Goal: Information Seeking & Learning: Compare options

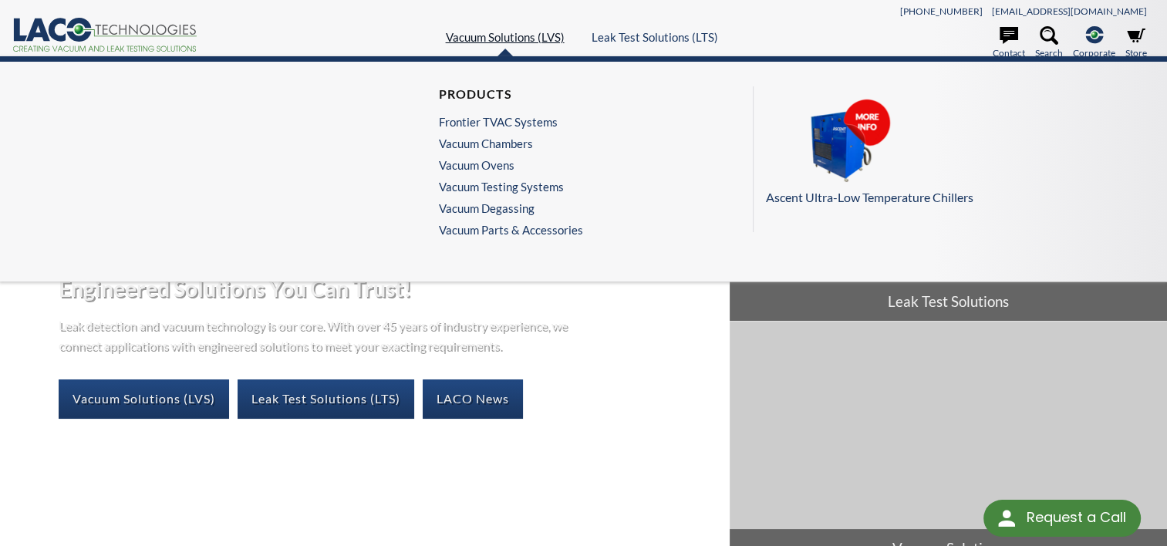
click at [498, 36] on link "Vacuum Solutions (LVS)" at bounding box center [505, 37] width 119 height 14
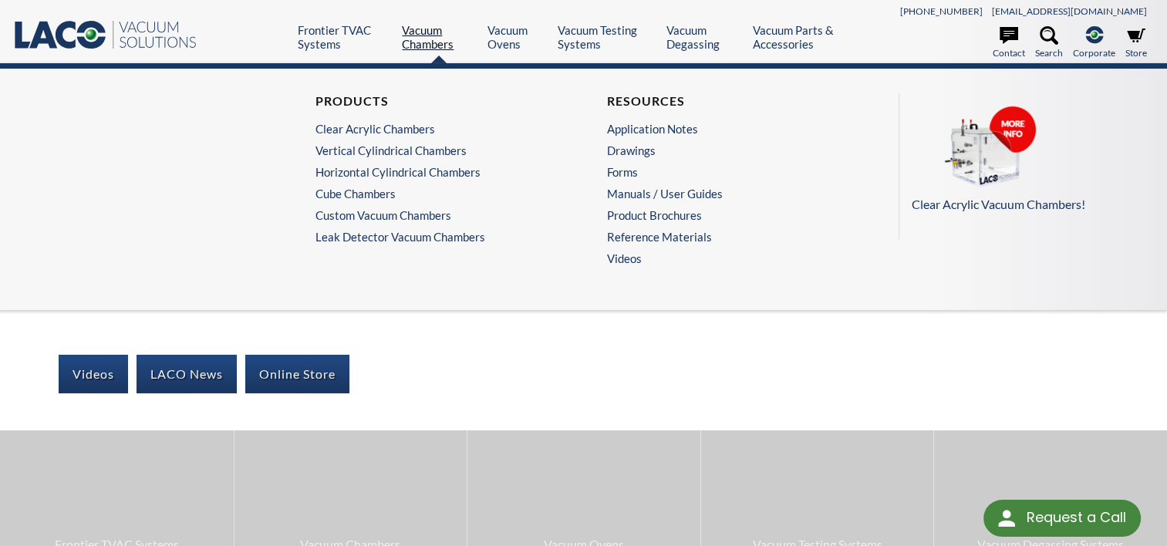
click at [422, 34] on link "Vacuum Chambers" at bounding box center [438, 37] width 73 height 28
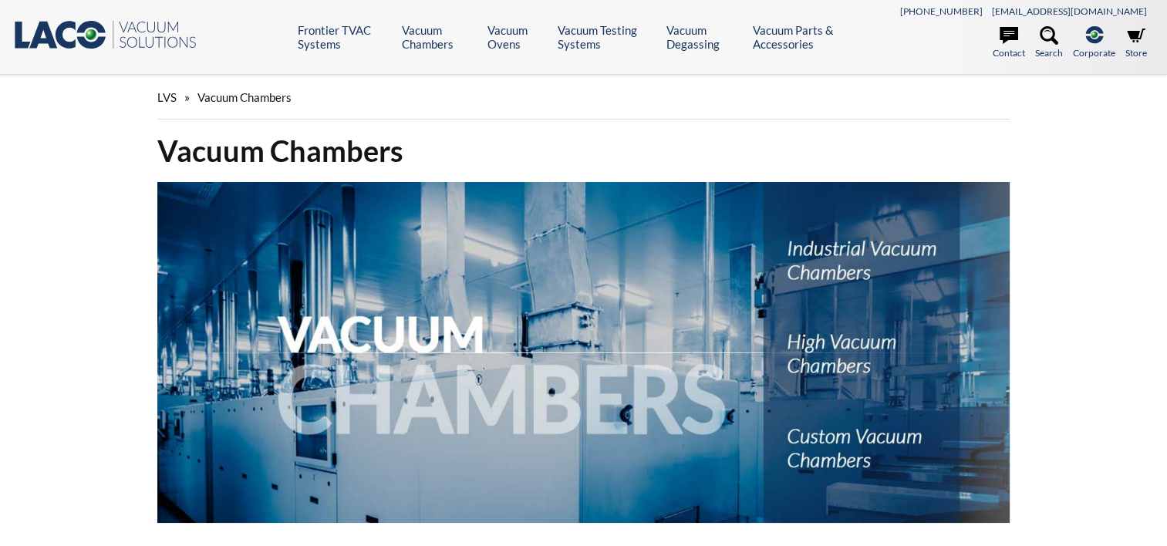
select select "Language Translate Widget"
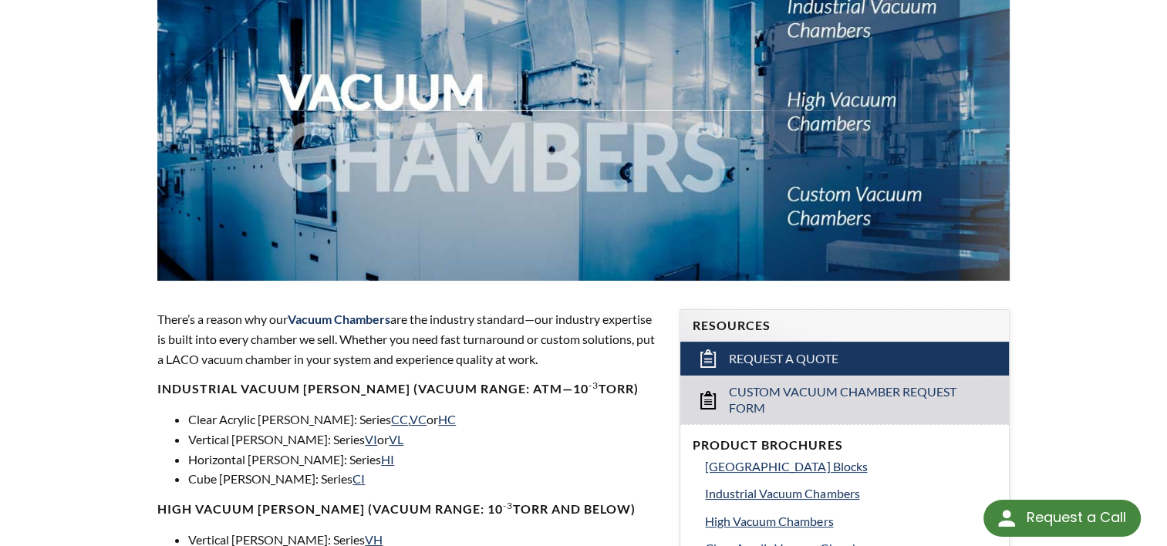
scroll to position [154, 0]
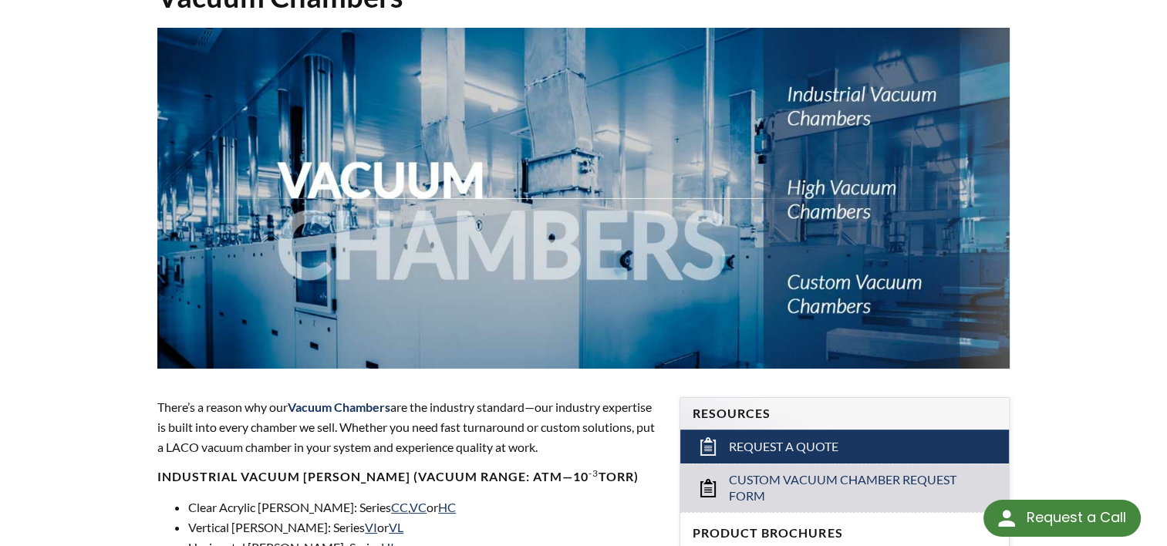
click at [815, 185] on img at bounding box center [583, 198] width 853 height 341
click at [812, 186] on img at bounding box center [583, 198] width 853 height 341
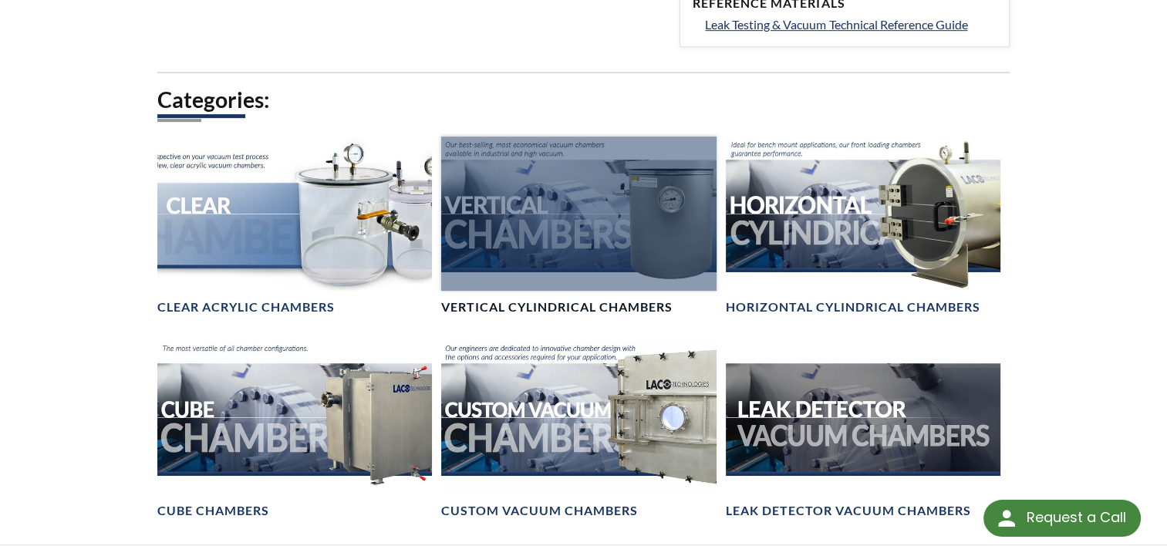
scroll to position [849, 0]
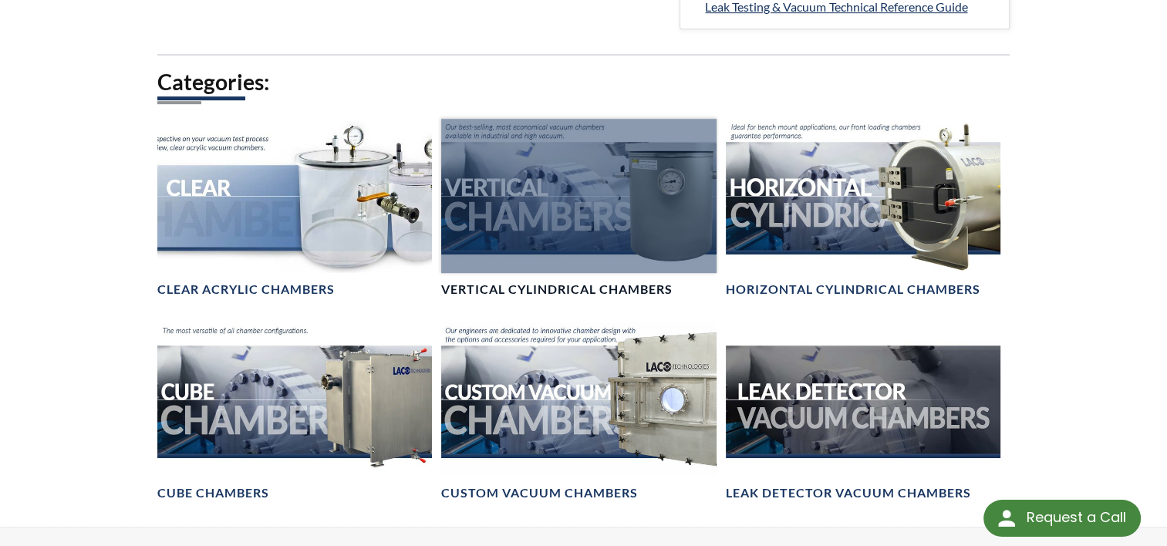
click at [537, 241] on div at bounding box center [578, 196] width 275 height 154
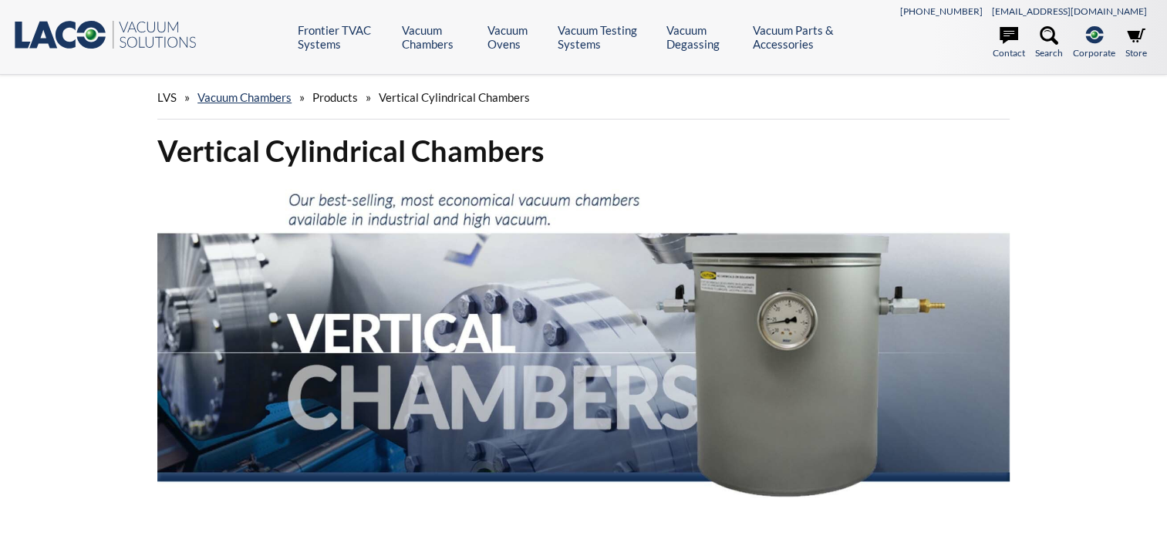
select select "Language Translate Widget"
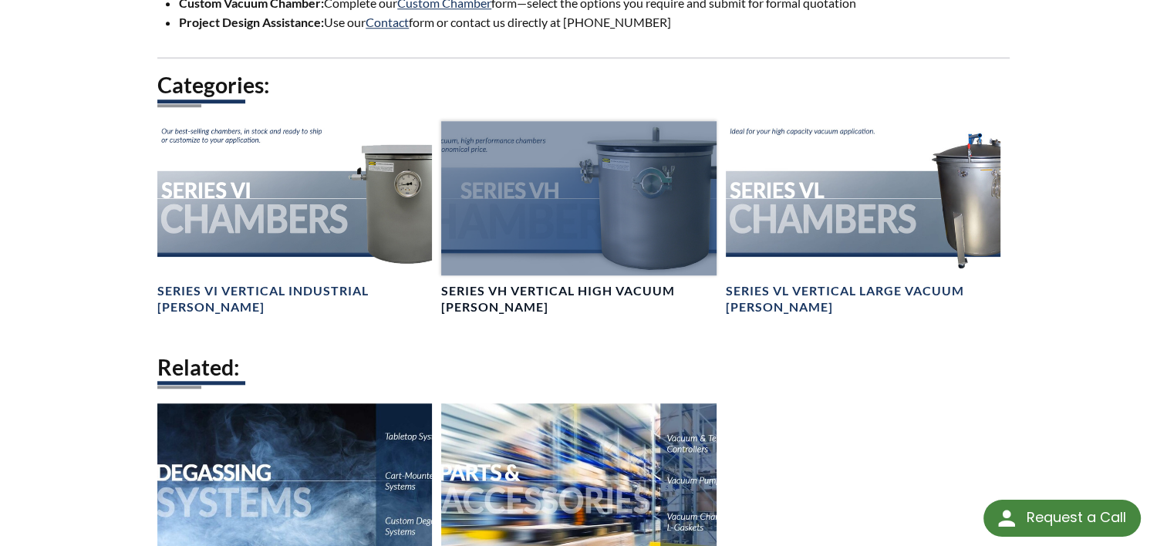
scroll to position [1312, 0]
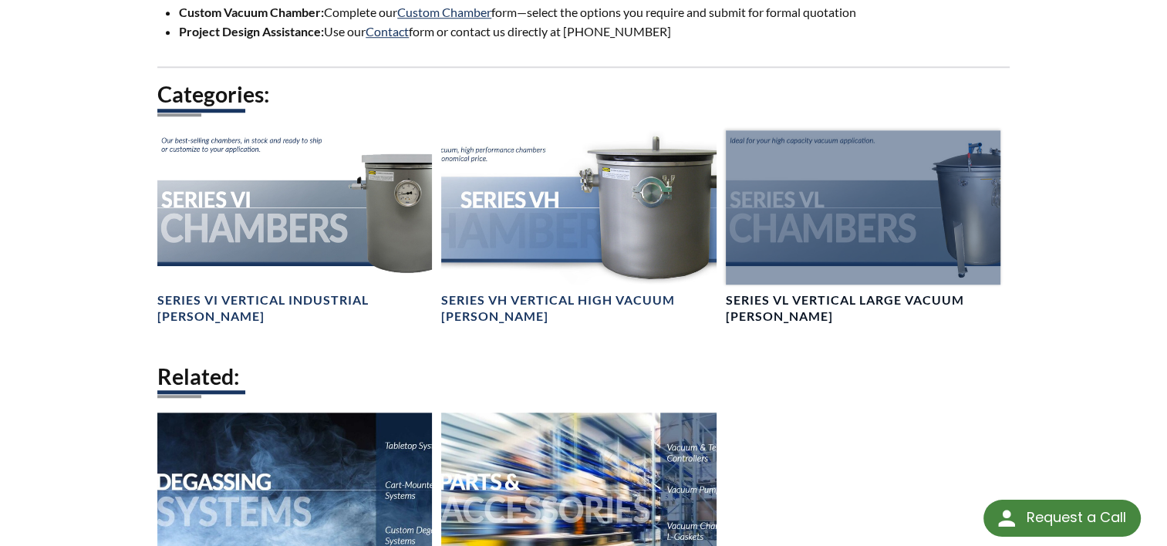
click at [768, 293] on h4 "Series VL Vertical Large Vacuum Chambers" at bounding box center [863, 308] width 275 height 32
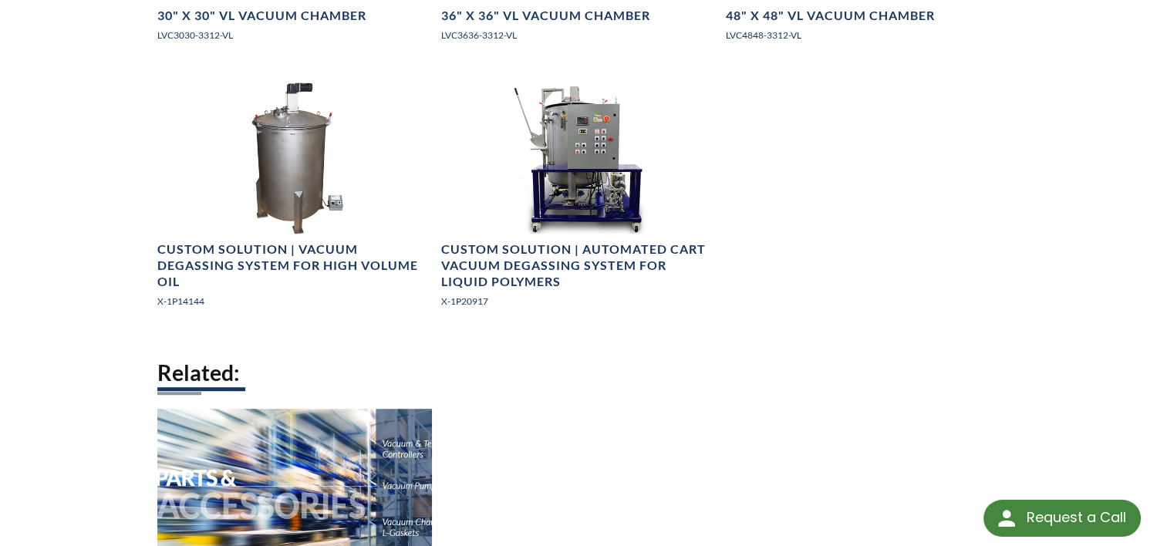
scroll to position [849, 0]
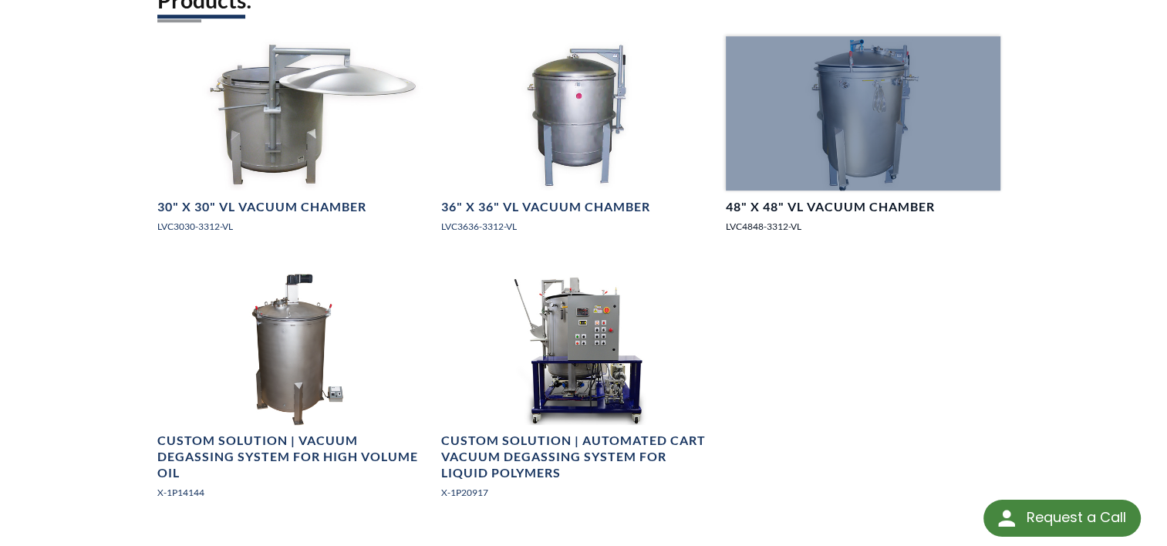
click at [802, 199] on h4 "48" X 48" VL Vacuum Chamber" at bounding box center [830, 207] width 209 height 16
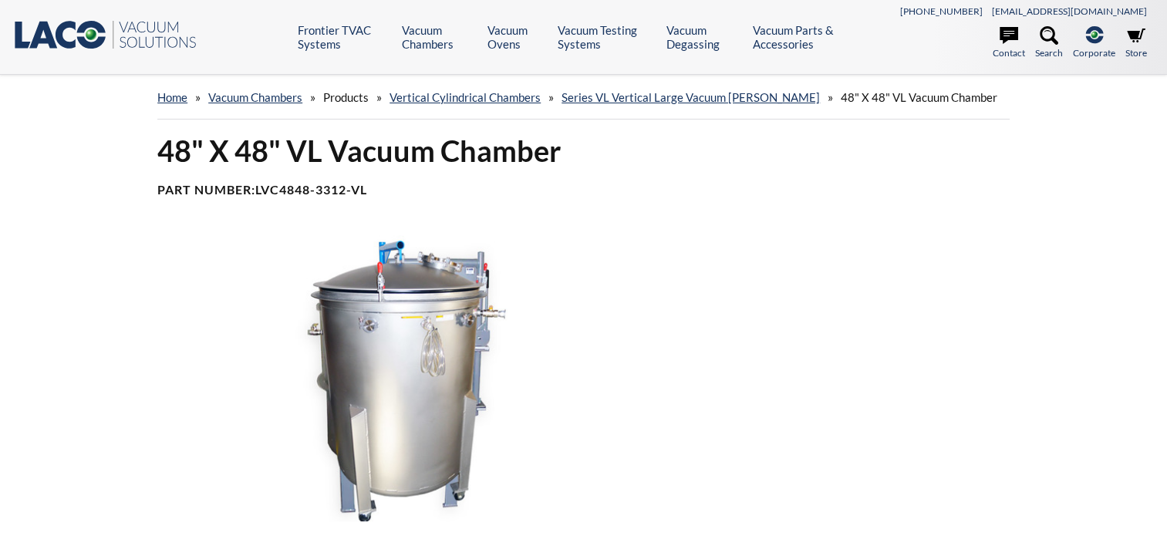
select select "Language Translate Widget"
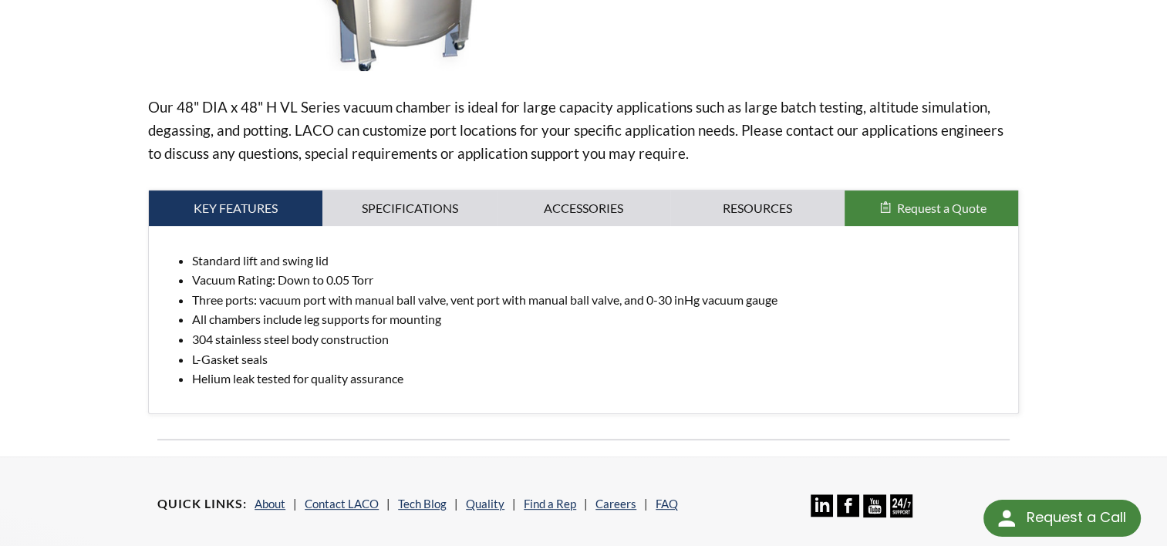
scroll to position [463, 0]
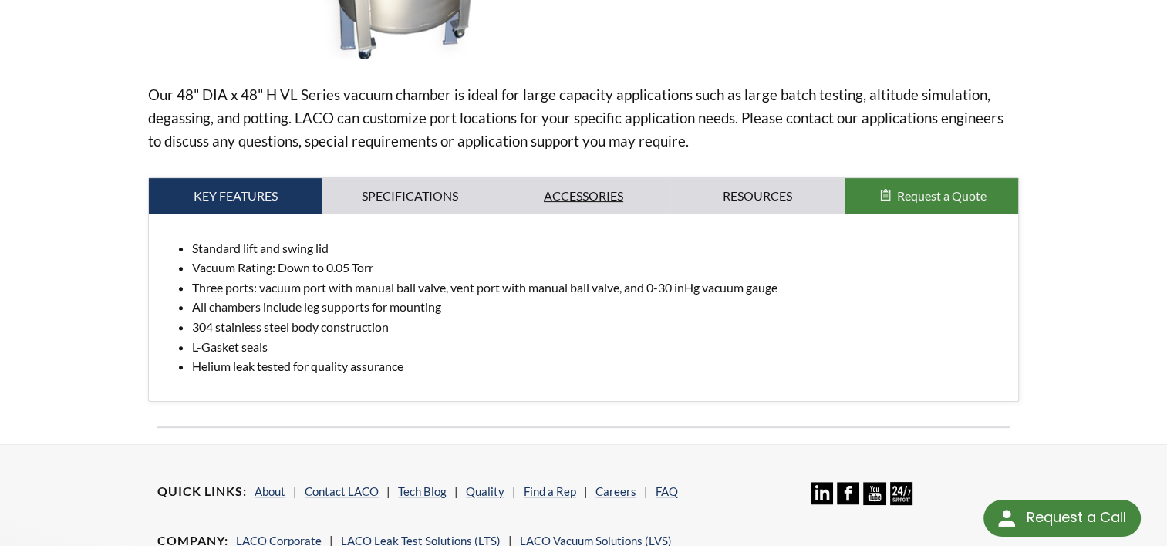
click at [573, 192] on link "Accessories" at bounding box center [584, 195] width 174 height 35
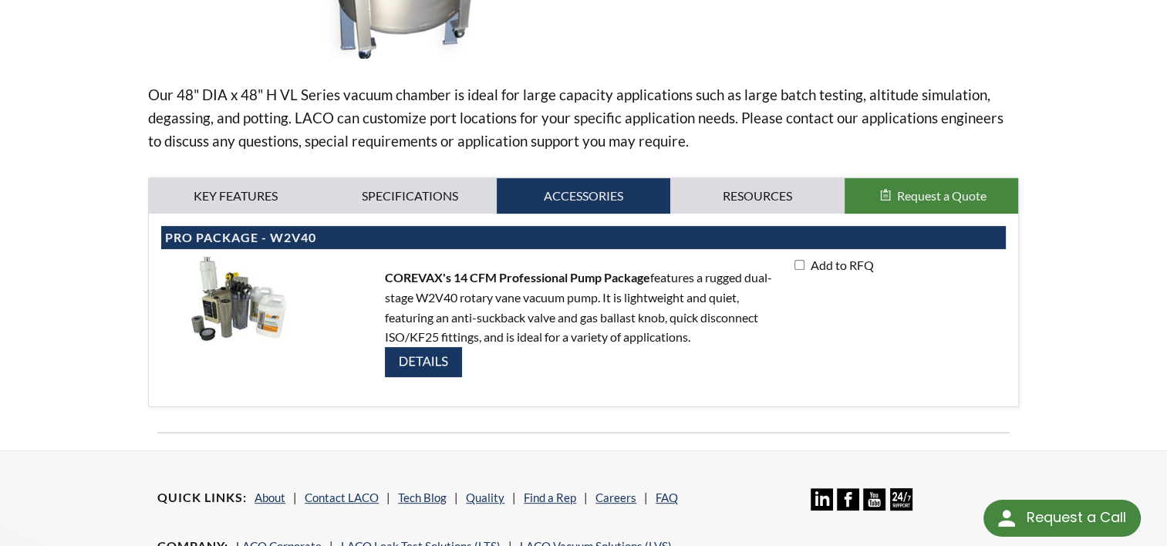
click at [397, 367] on img at bounding box center [423, 362] width 77 height 30
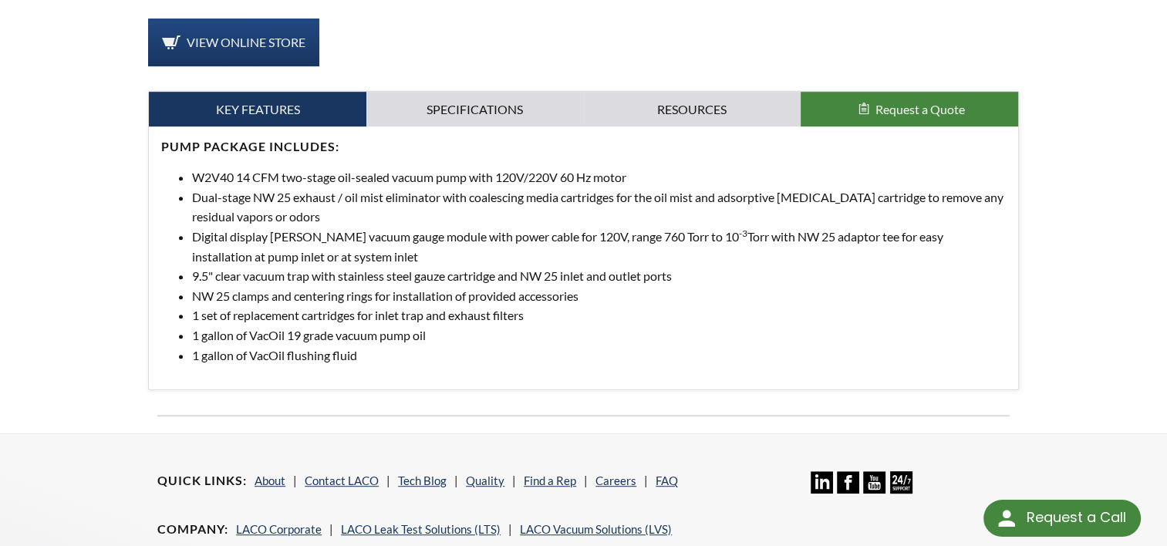
scroll to position [617, 0]
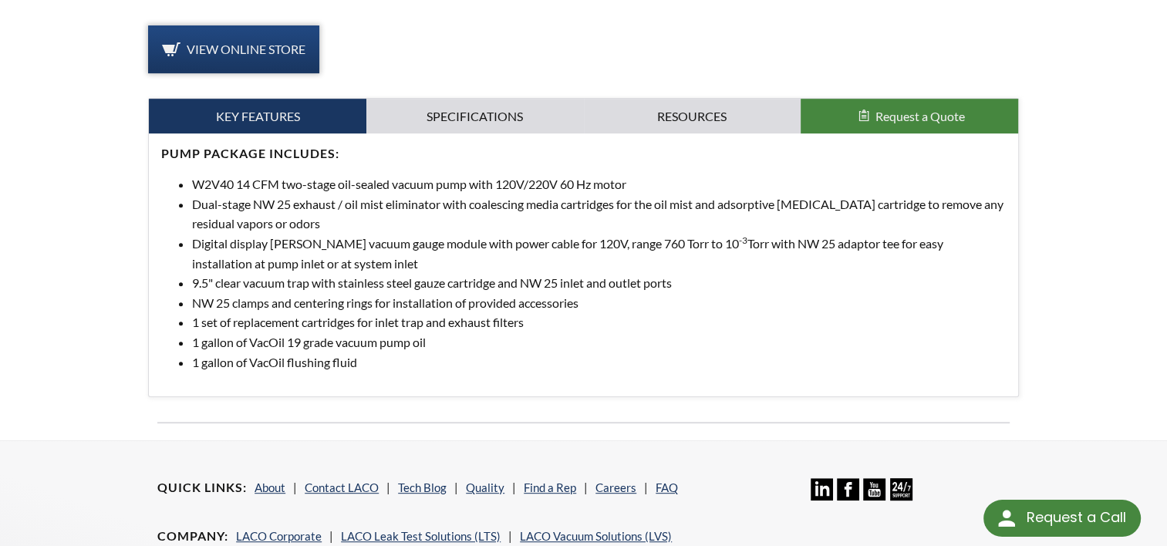
click at [237, 48] on span "View Online Store" at bounding box center [246, 49] width 119 height 15
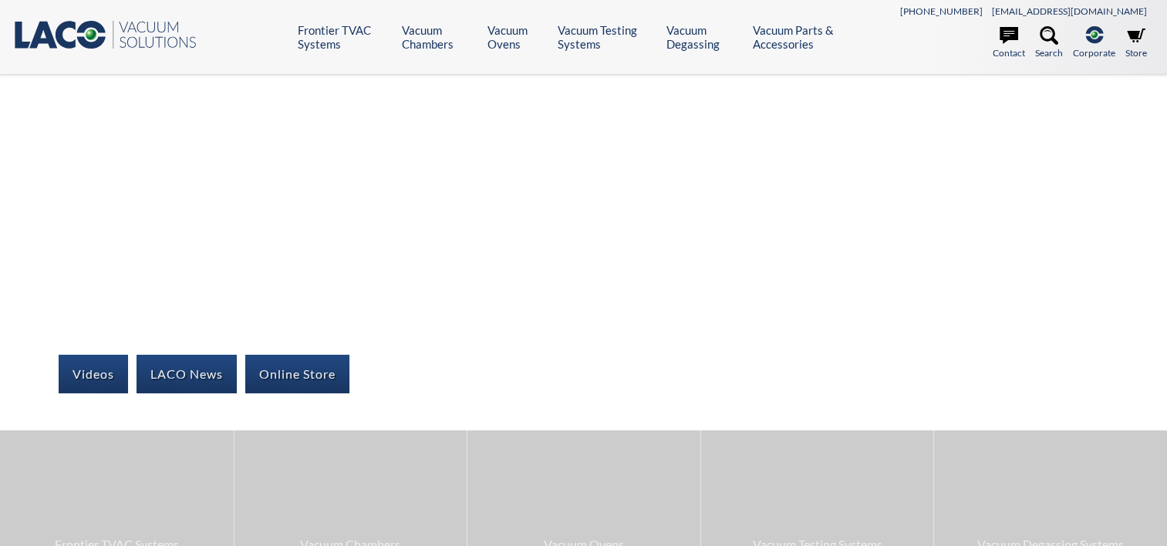
select select "Language Translate Widget"
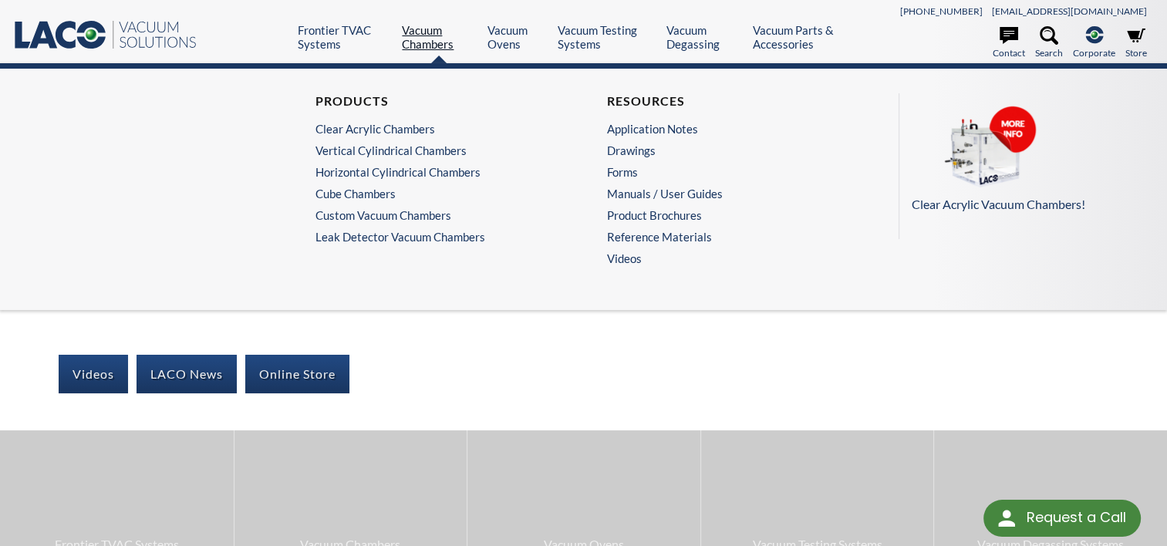
click at [440, 35] on link "Vacuum Chambers" at bounding box center [438, 37] width 73 height 28
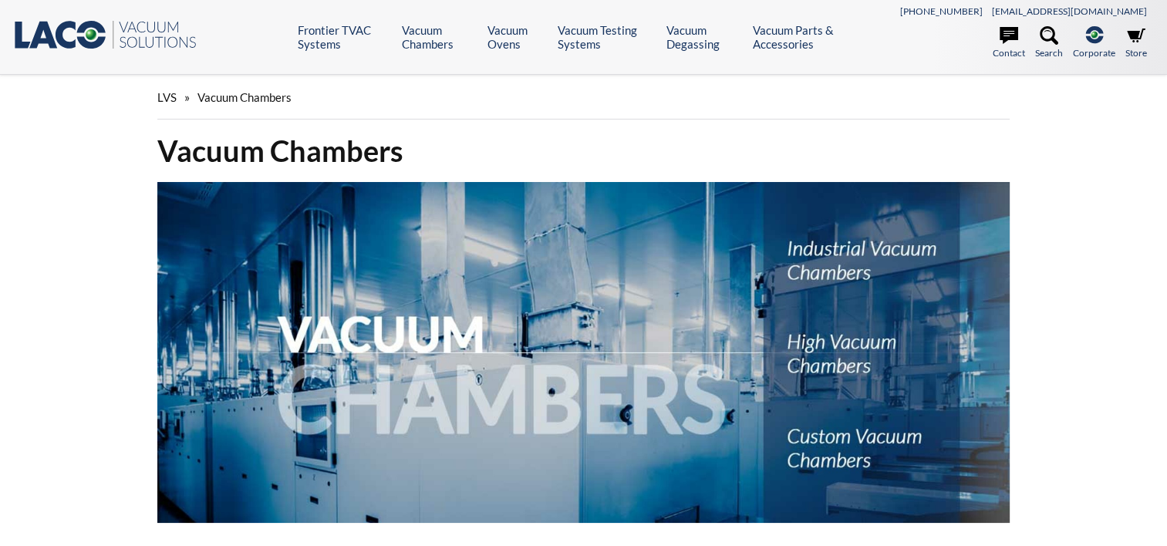
select select "Language Translate Widget"
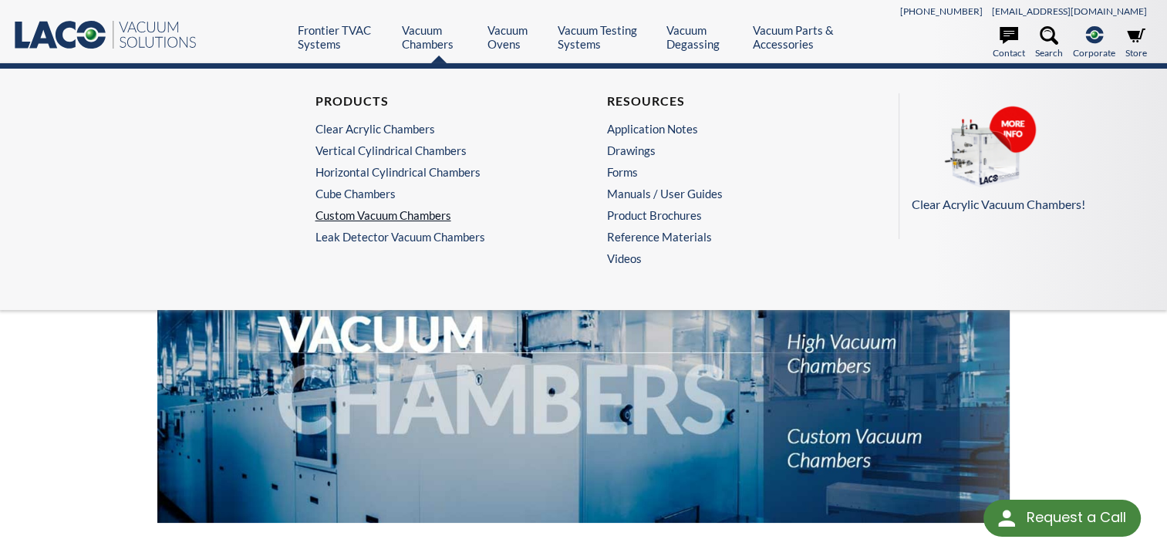
click at [389, 214] on link "Custom Vacuum Chambers" at bounding box center [435, 215] width 238 height 14
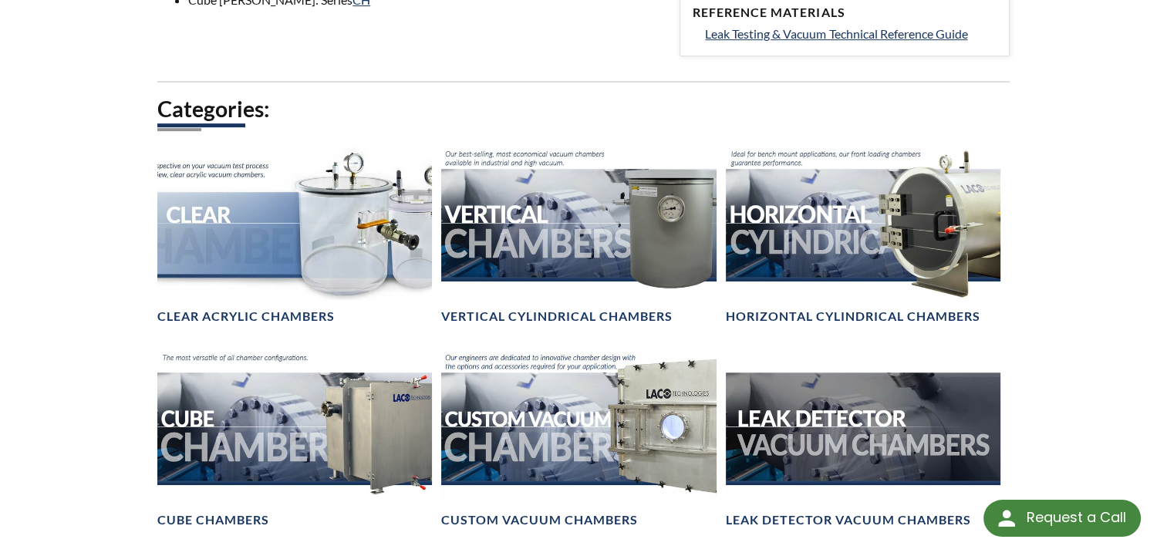
scroll to position [849, 0]
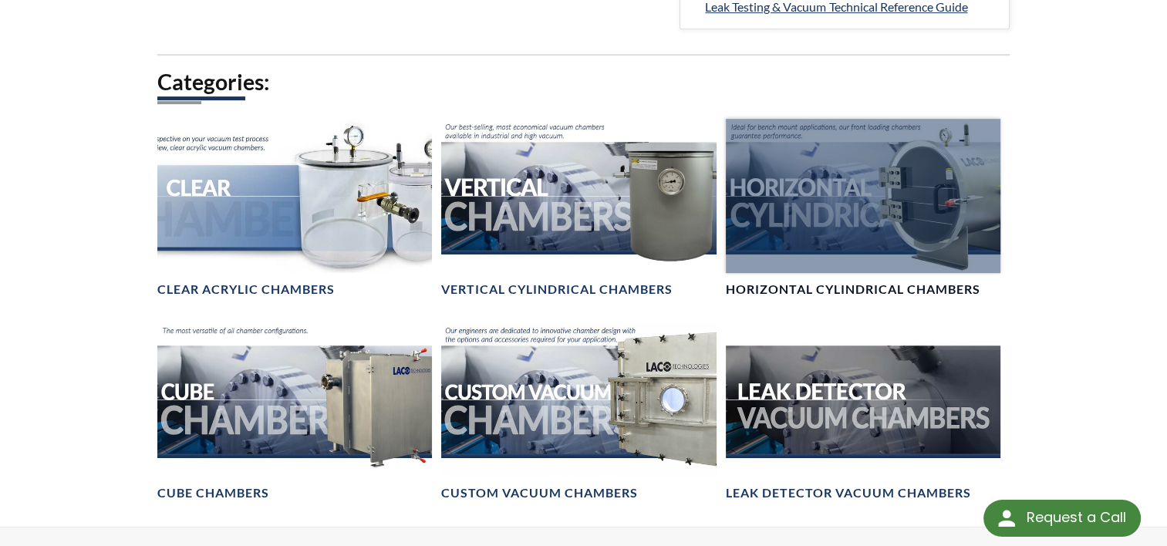
click at [821, 282] on h4 "Horizontal Cylindrical Chambers" at bounding box center [853, 290] width 255 height 16
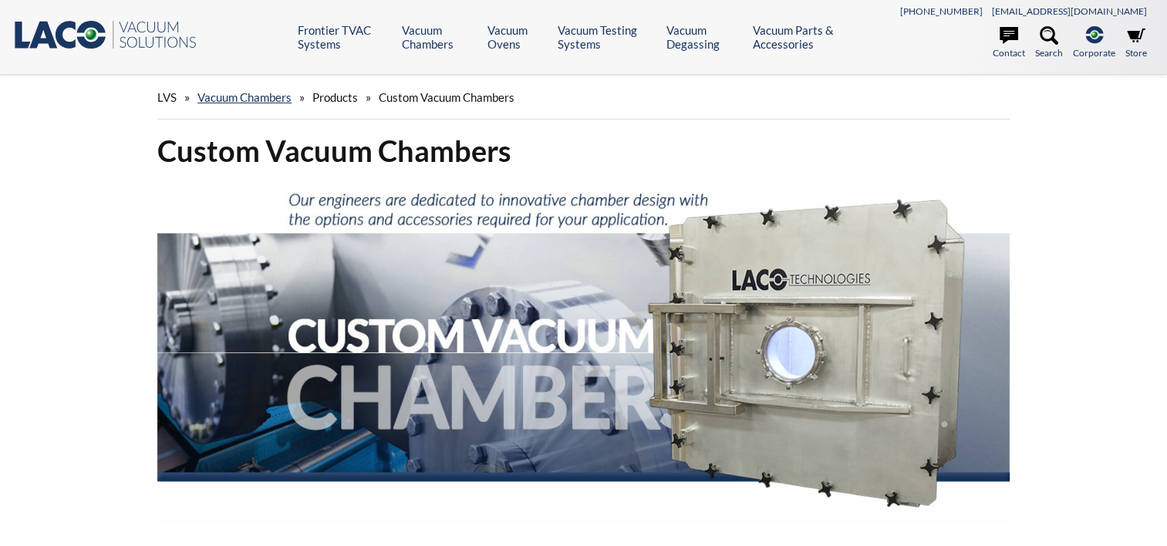
select select "Language Translate Widget"
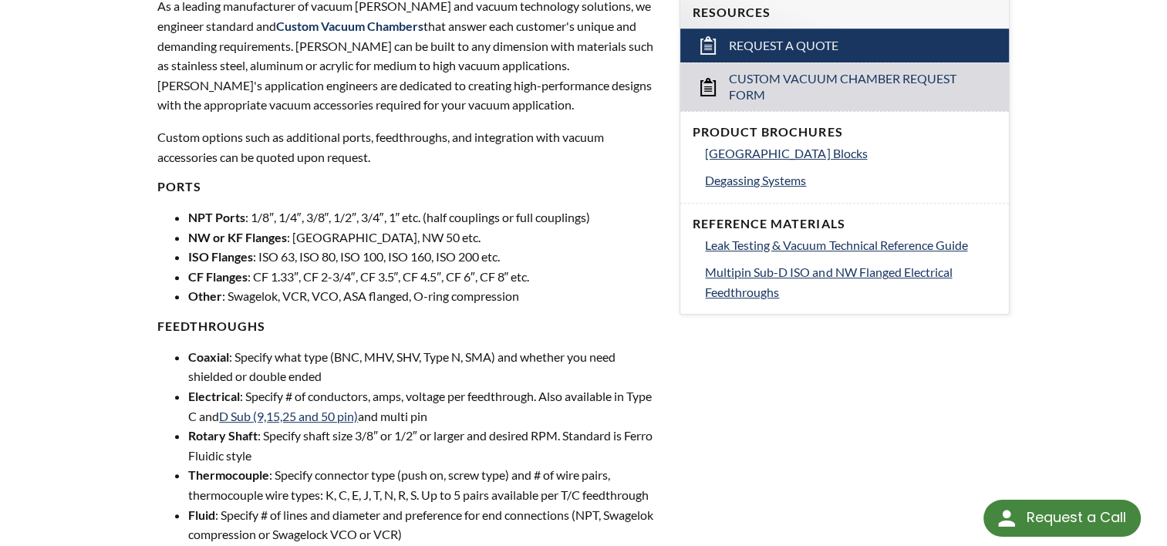
scroll to position [386, 0]
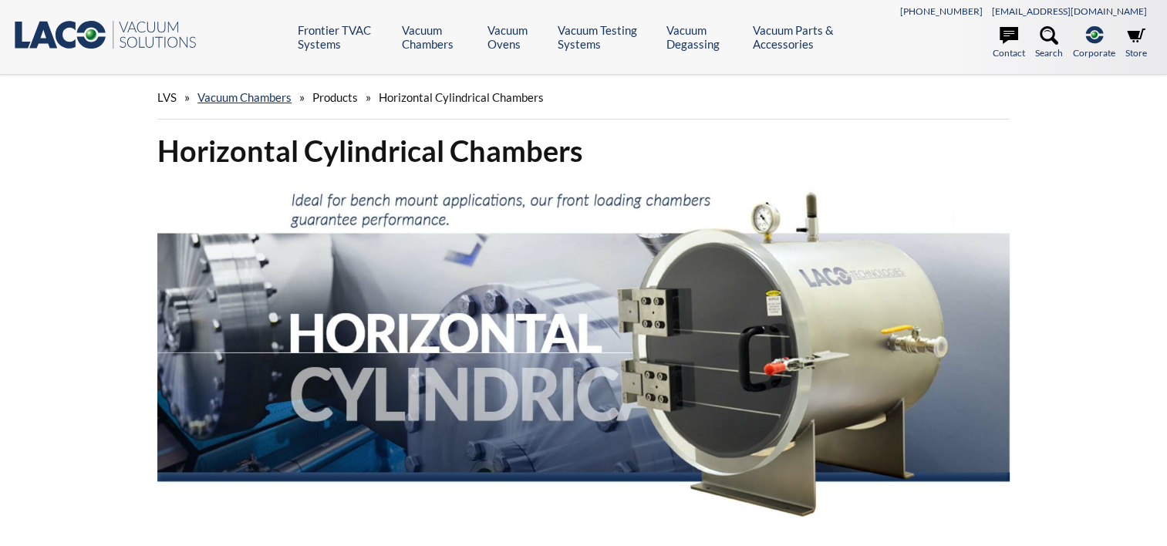
select select "Language Translate Widget"
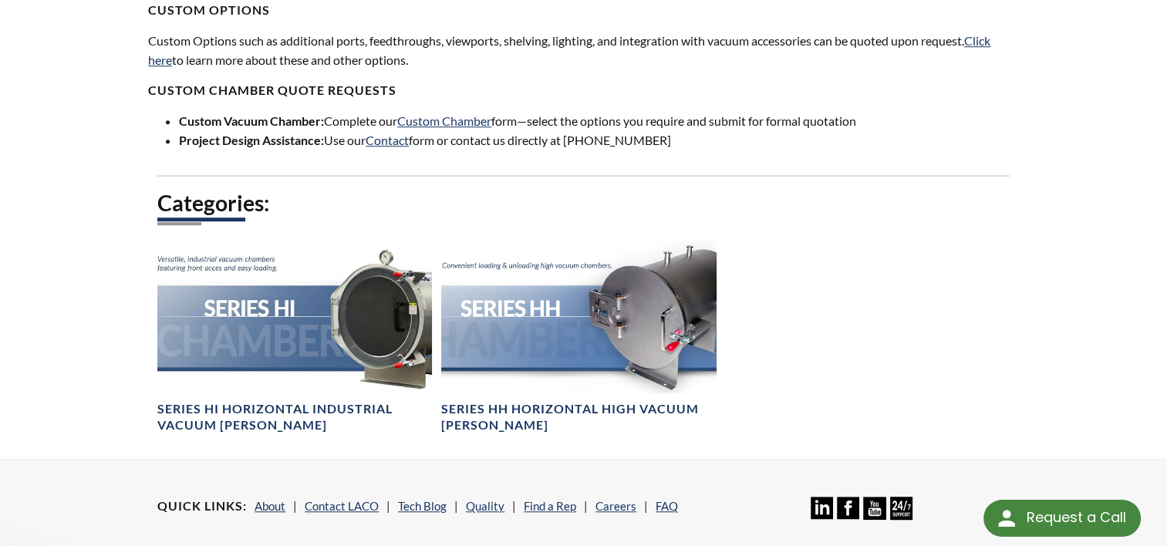
scroll to position [1080, 0]
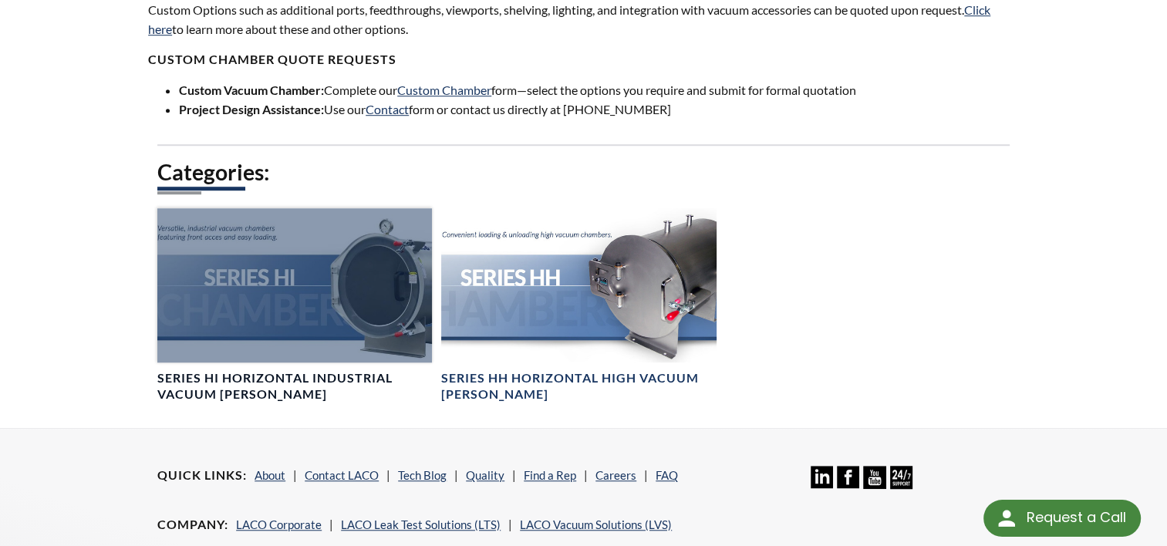
click at [293, 370] on h4 "Series HI Horizontal Industrial Vacuum [PERSON_NAME]" at bounding box center [294, 386] width 275 height 32
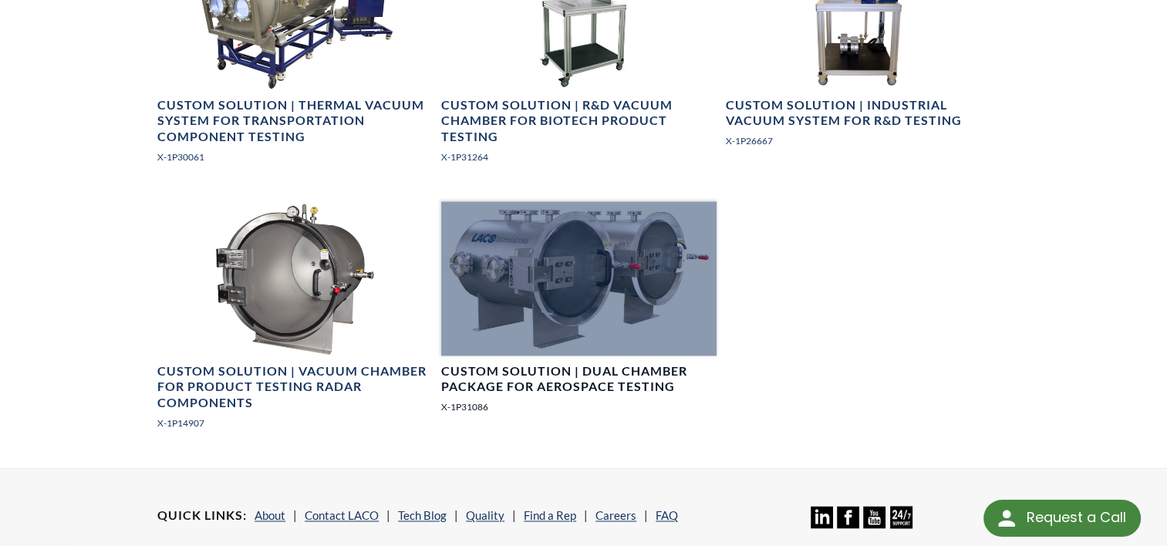
scroll to position [2083, 0]
click at [611, 367] on h4 "Custom Solution | Dual Chamber Package for Aerospace Testing" at bounding box center [578, 379] width 275 height 32
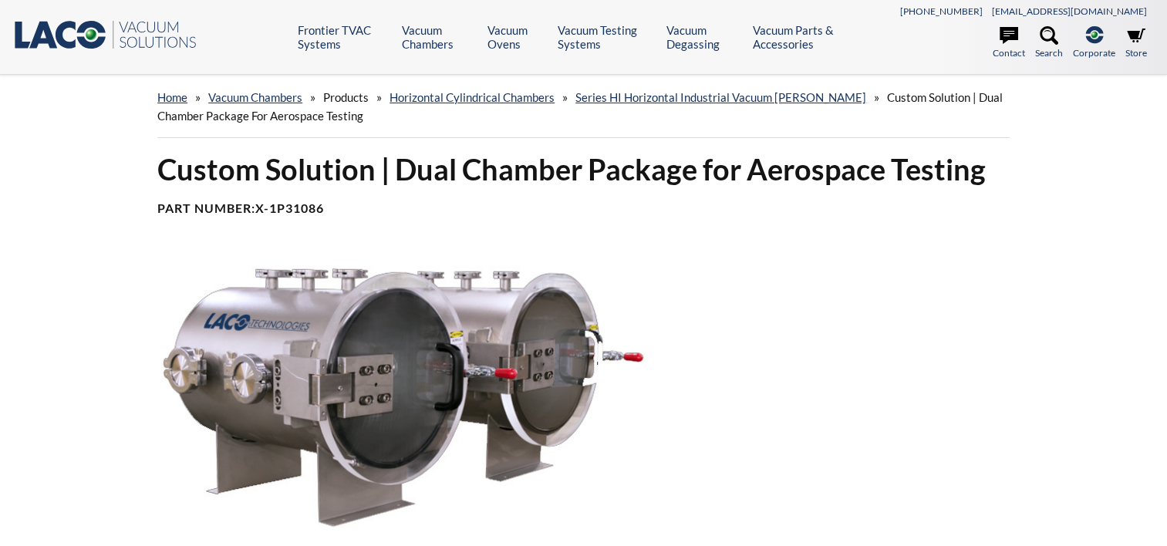
select select "Language Translate Widget"
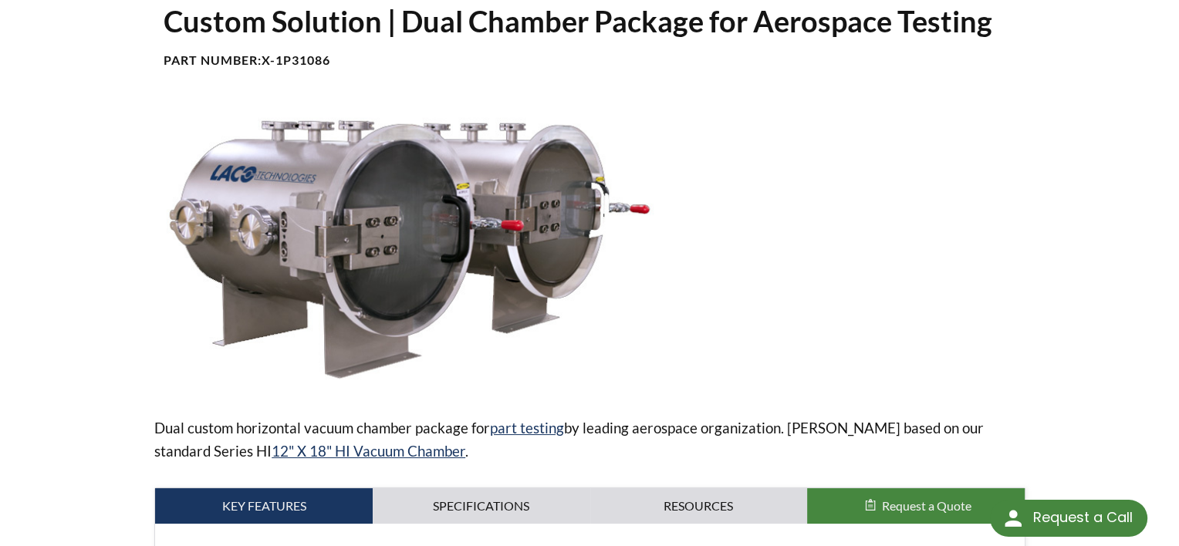
scroll to position [154, 0]
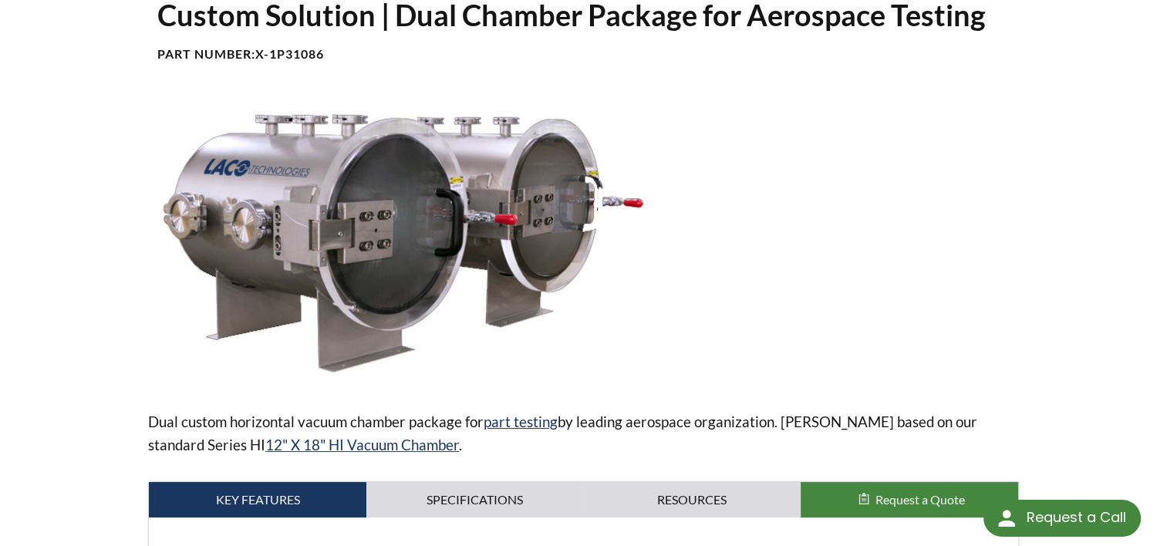
click at [497, 239] on img at bounding box center [403, 243] width 510 height 286
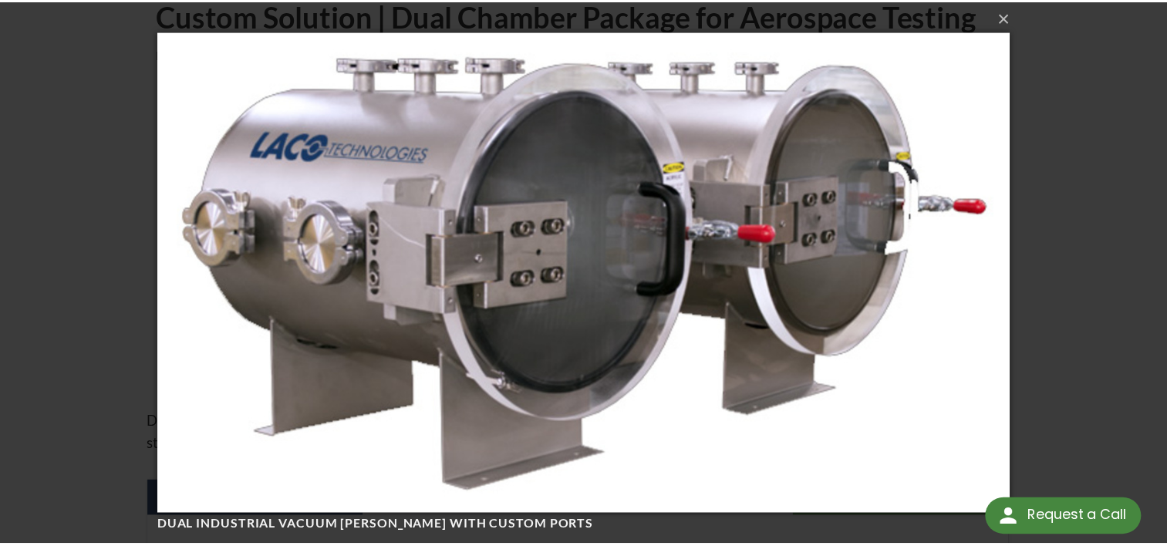
scroll to position [0, 0]
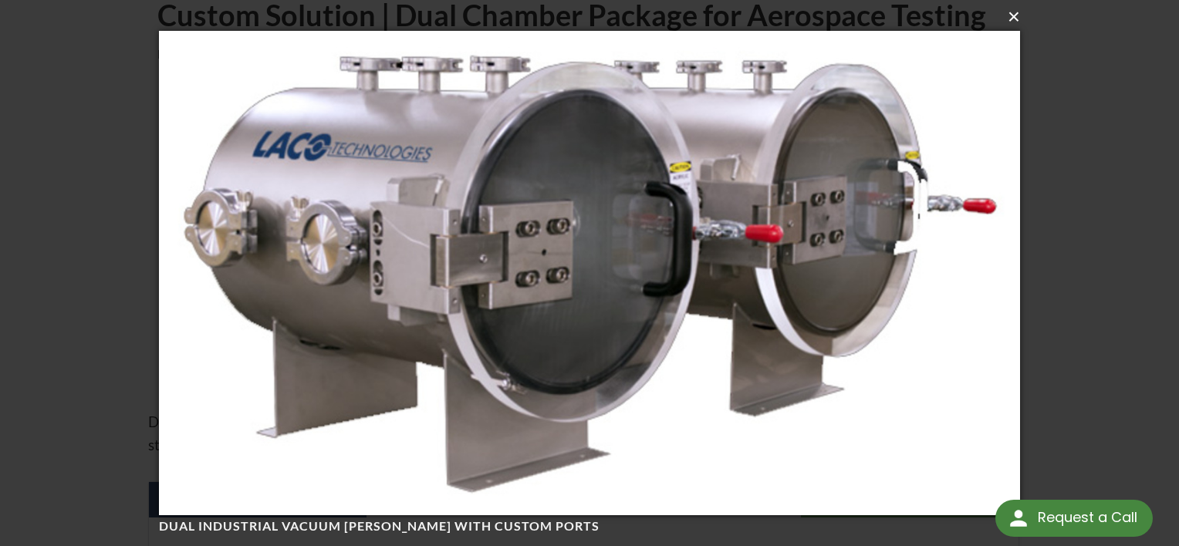
click at [1010, 19] on button "×" at bounding box center [594, 17] width 861 height 34
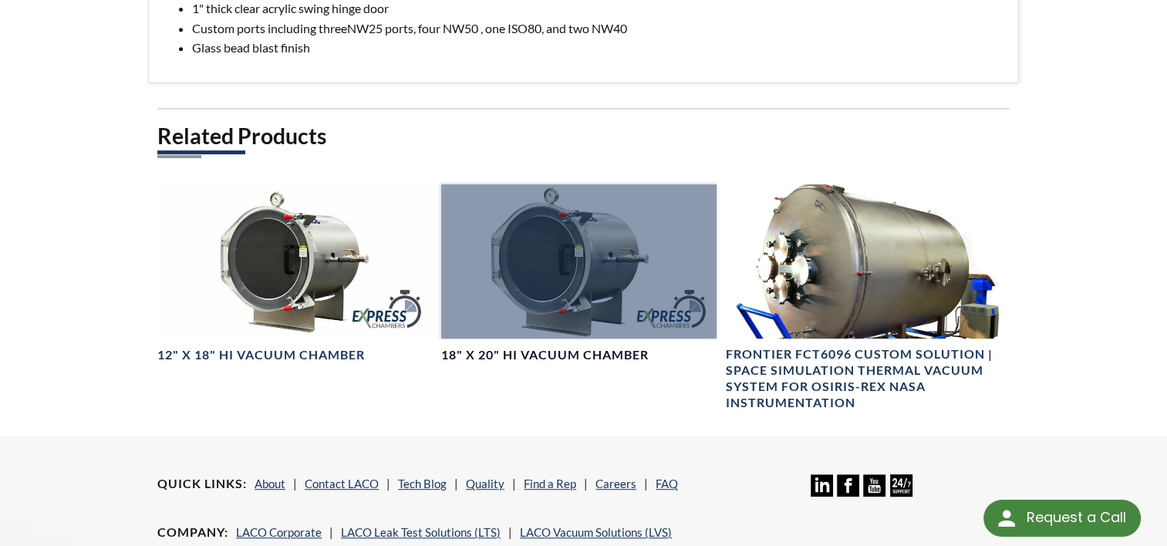
scroll to position [772, 0]
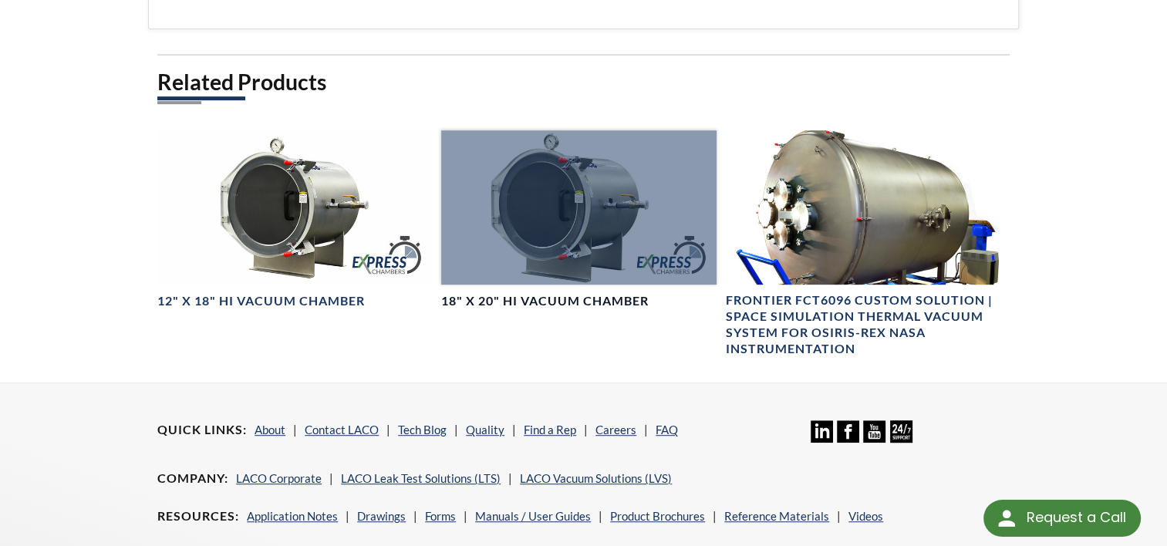
click at [546, 204] on div at bounding box center [578, 207] width 275 height 154
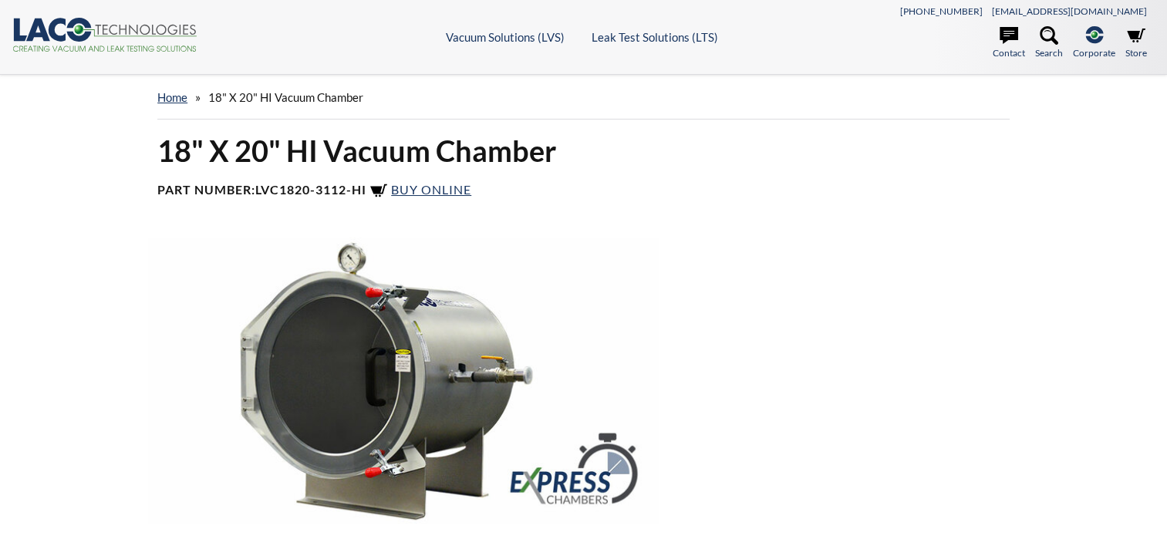
select select "Language Translate Widget"
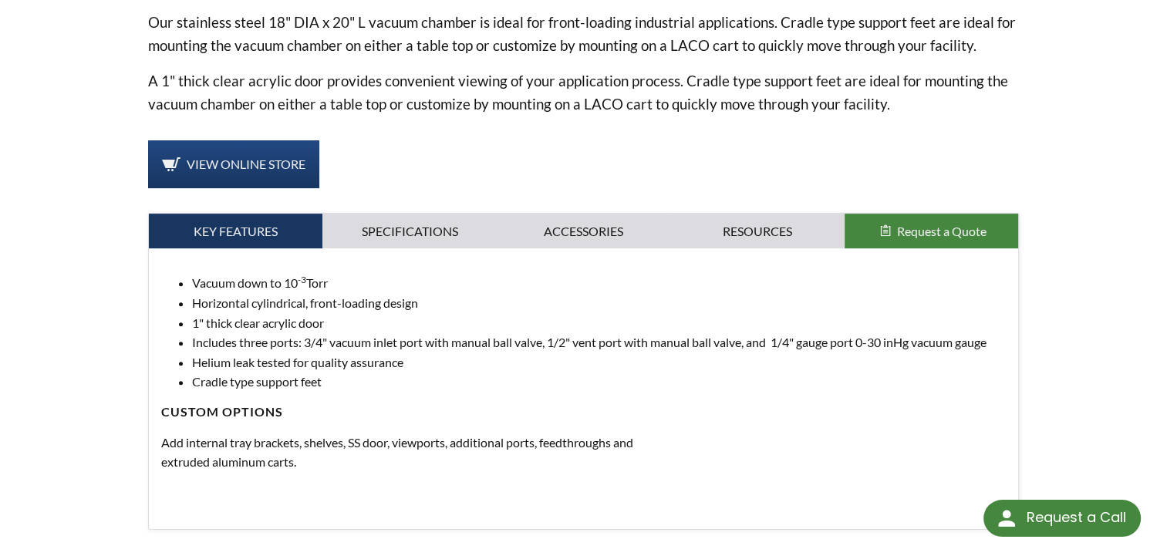
scroll to position [540, 0]
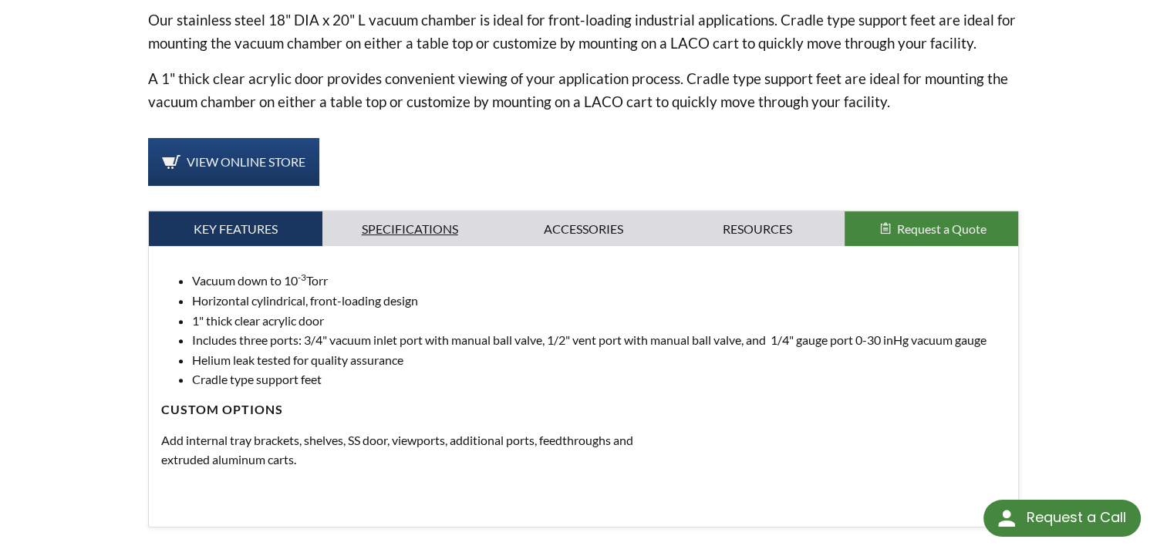
click at [400, 232] on link "Specifications" at bounding box center [410, 228] width 174 height 35
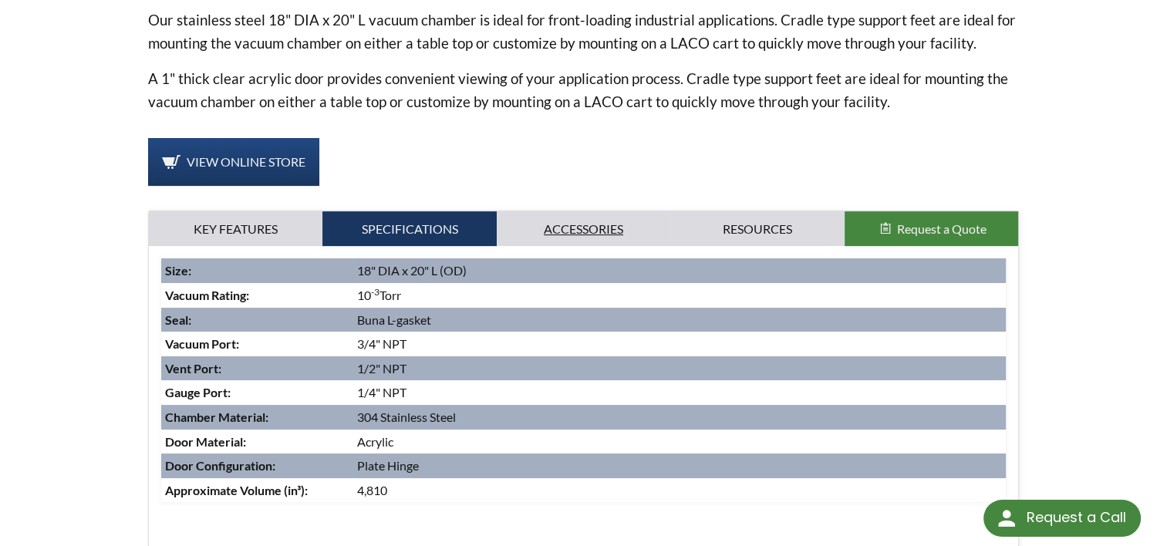
click at [587, 228] on link "Accessories" at bounding box center [584, 228] width 174 height 35
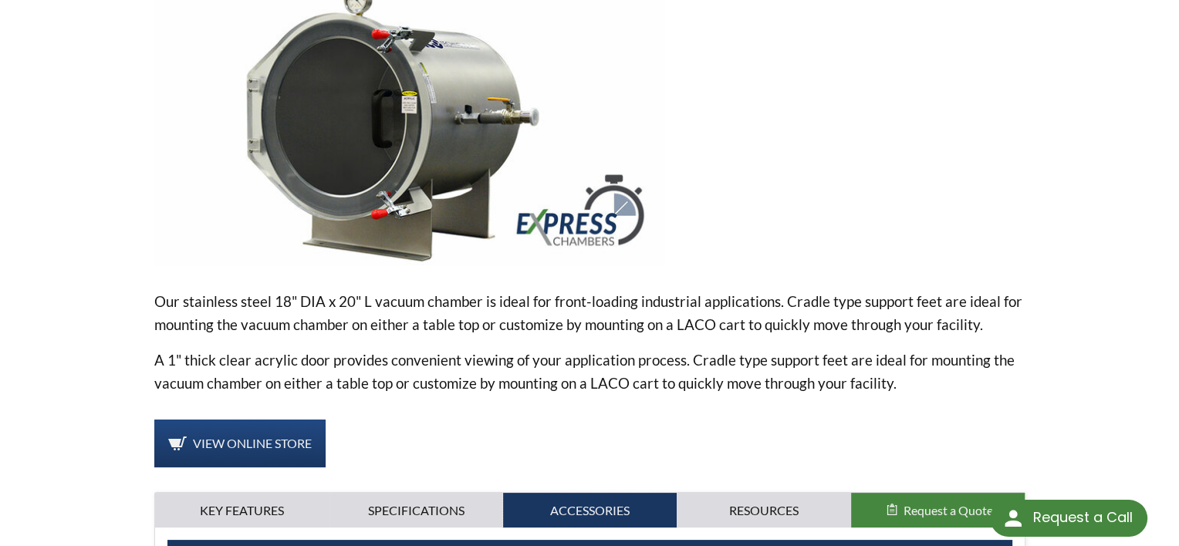
scroll to position [77, 0]
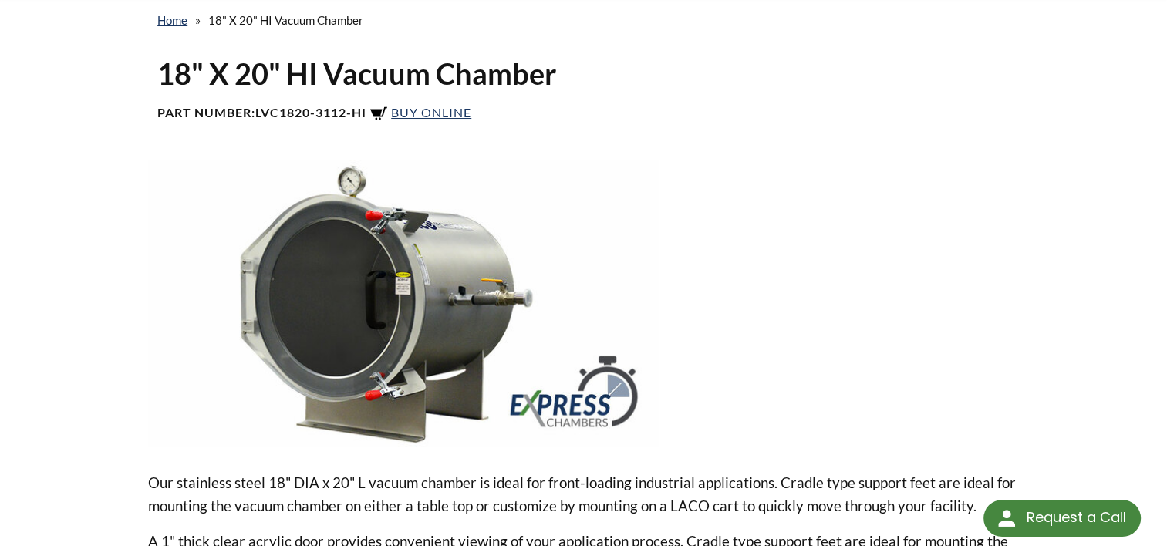
click at [499, 296] on img at bounding box center [403, 303] width 510 height 286
